Goal: Navigation & Orientation: Find specific page/section

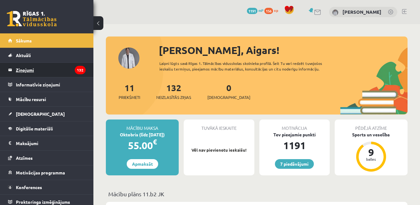
click at [28, 71] on legend "Ziņojumi 132" at bounding box center [51, 70] width 70 height 14
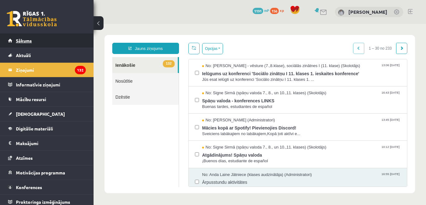
click at [49, 39] on link "Sākums" at bounding box center [47, 40] width 78 height 14
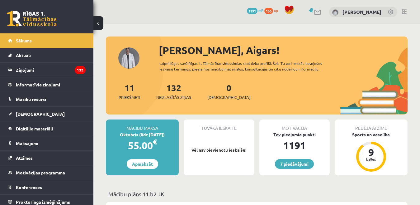
click at [405, 8] on div "7 Dāvanas 1191 mP 156 xp [PERSON_NAME]" at bounding box center [256, 12] width 327 height 24
click at [405, 12] on link at bounding box center [404, 11] width 5 height 5
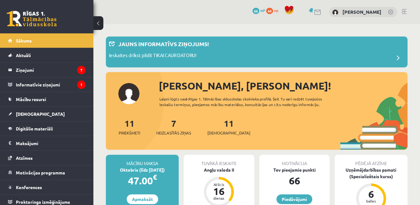
click at [407, 10] on div "0 Dāvanas 66 mP 64 xp [PERSON_NAME]" at bounding box center [256, 12] width 327 height 24
click at [403, 11] on link at bounding box center [404, 11] width 5 height 5
